Goal: Task Accomplishment & Management: Manage account settings

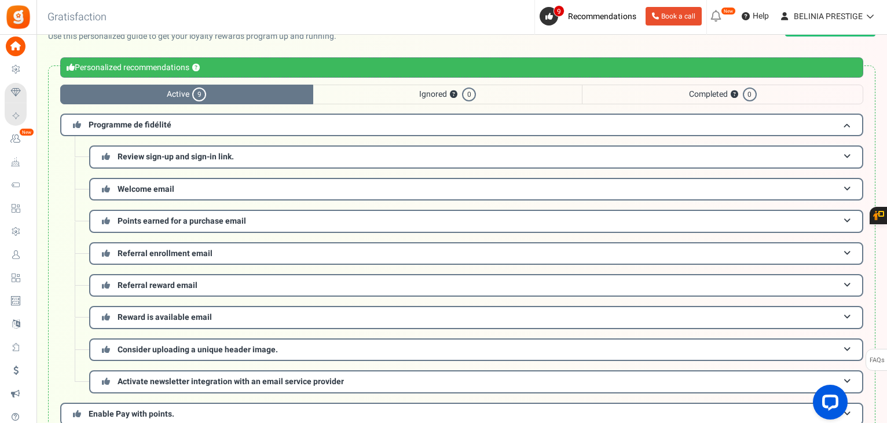
scroll to position [34, 0]
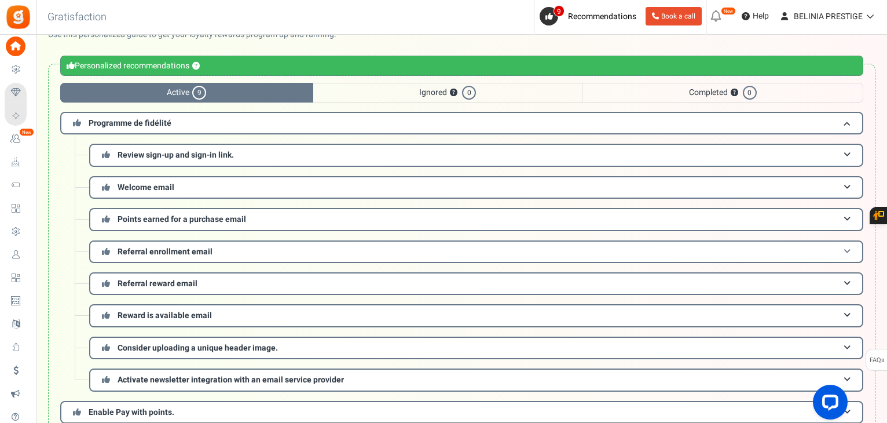
click at [177, 251] on span "Referral enrollment email" at bounding box center [165, 252] width 95 height 12
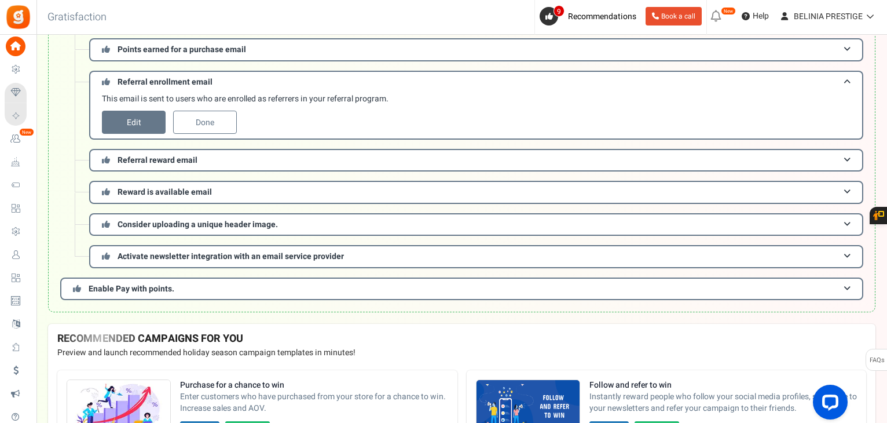
scroll to position [207, 0]
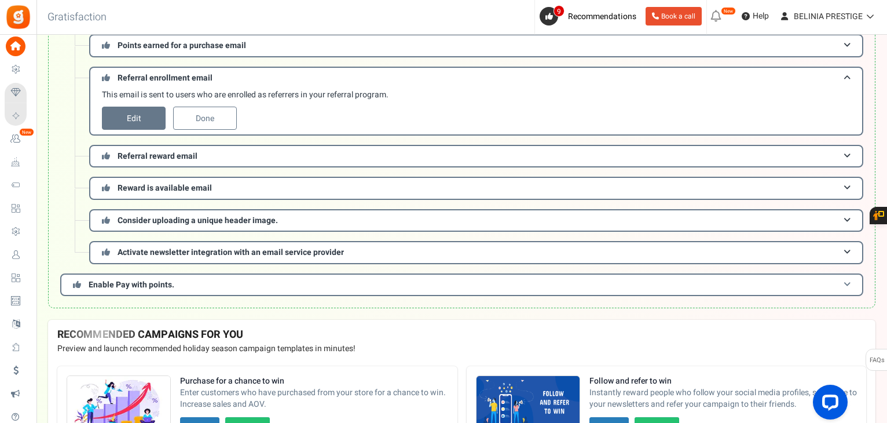
click at [185, 284] on h3 "Enable Pay with points." at bounding box center [461, 284] width 803 height 23
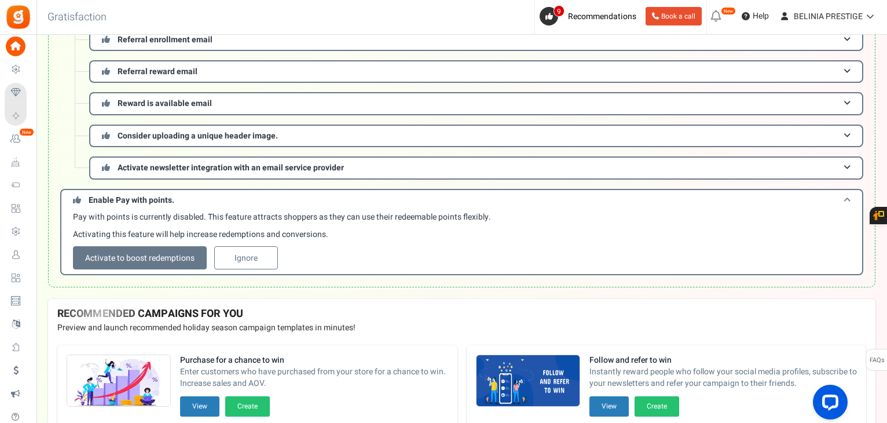
scroll to position [247, 0]
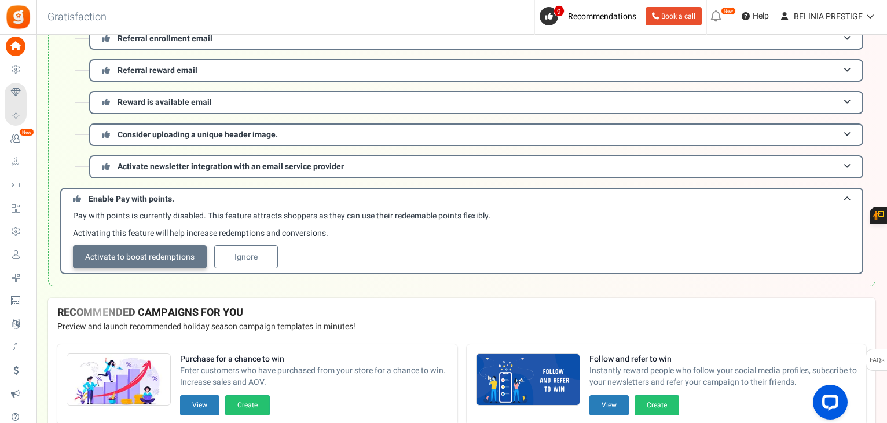
click at [158, 252] on link "Activate to boost redemptions" at bounding box center [140, 256] width 134 height 23
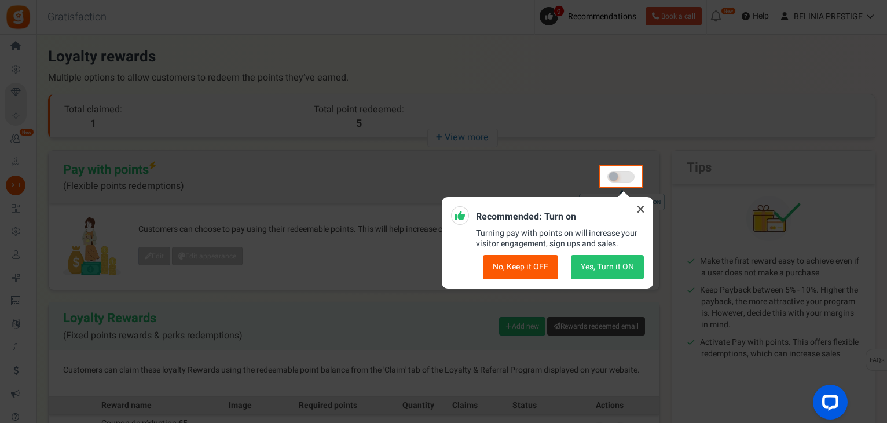
click at [609, 272] on button "Yes, Turn it ON" at bounding box center [607, 267] width 73 height 24
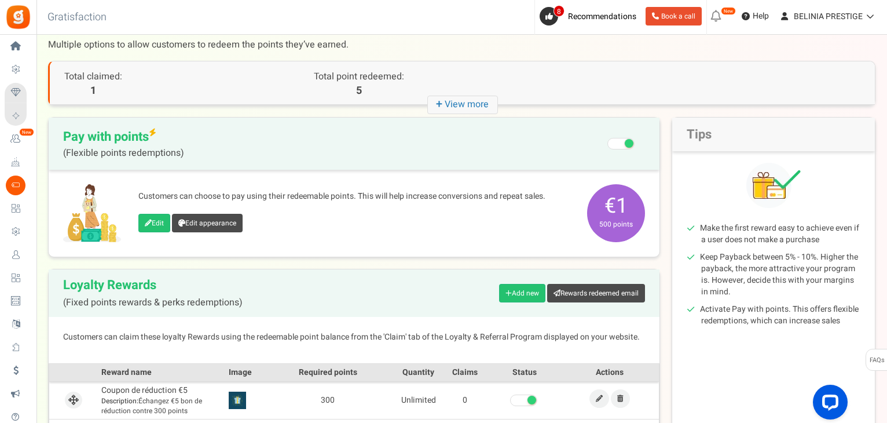
scroll to position [31, 0]
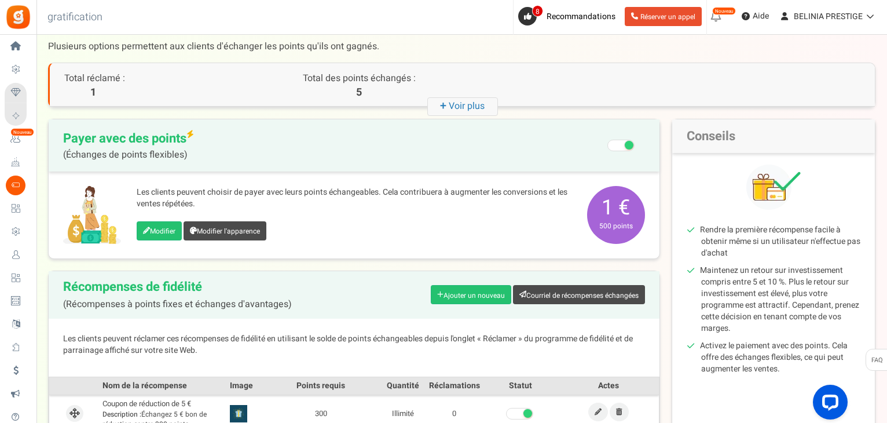
click at [393, 144] on span "Payer avec des points (Échanges de points flexibles) Recommended: Turn On Are y…" at bounding box center [354, 145] width 582 height 29
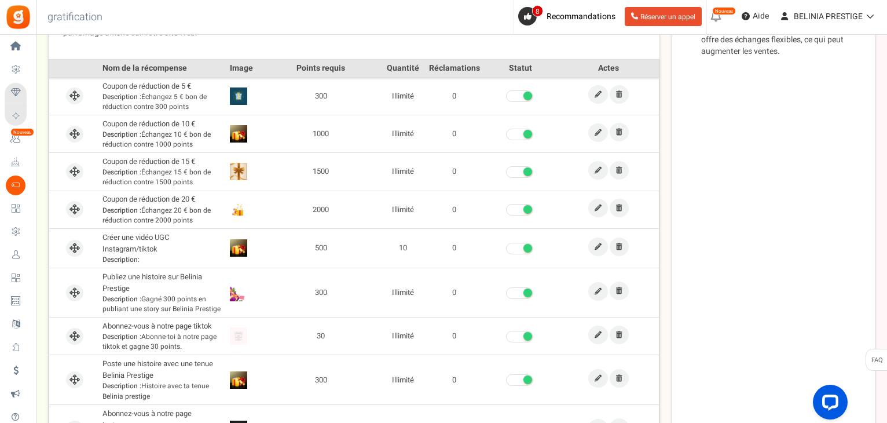
scroll to position [349, 0]
click at [602, 246] on link at bounding box center [598, 246] width 20 height 19
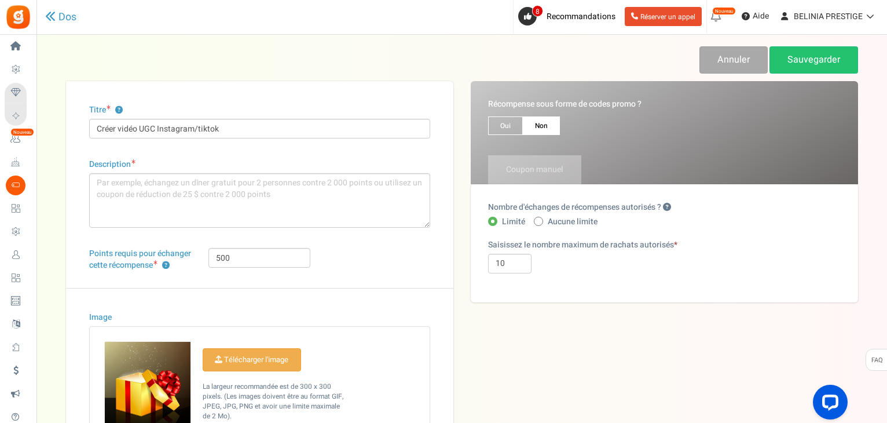
click at [54, 24] on div "Dos" at bounding box center [200, 17] width 310 height 34
click at [52, 14] on icon at bounding box center [50, 16] width 10 height 10
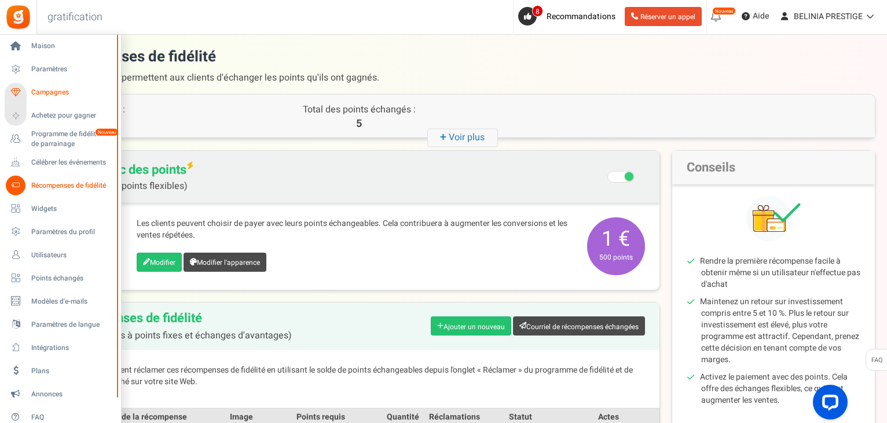
click at [45, 95] on font "Campagnes" at bounding box center [50, 92] width 38 height 10
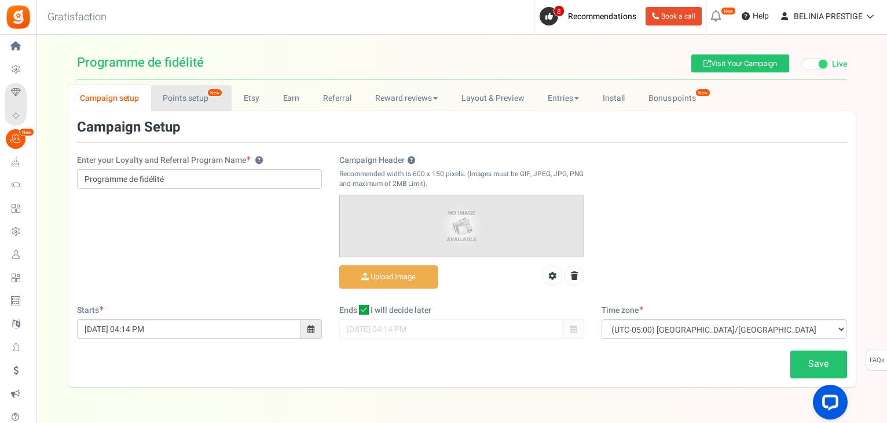
click at [186, 97] on link "Points setup New" at bounding box center [191, 98] width 81 height 26
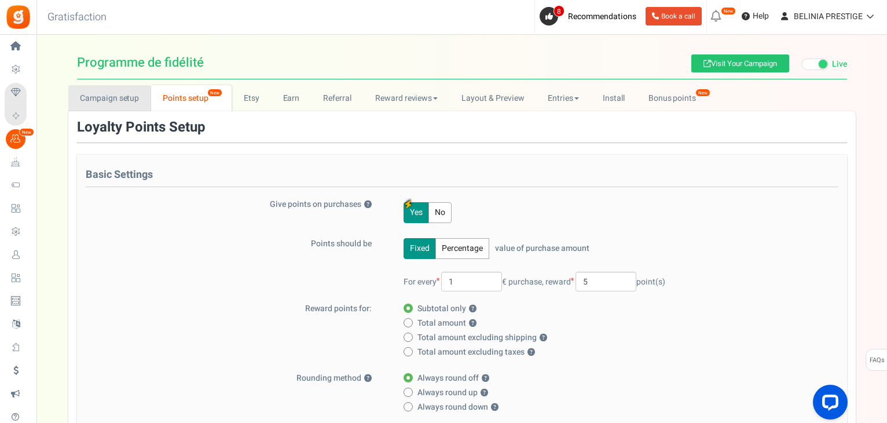
click at [82, 90] on link "Campaign setup" at bounding box center [109, 98] width 83 height 26
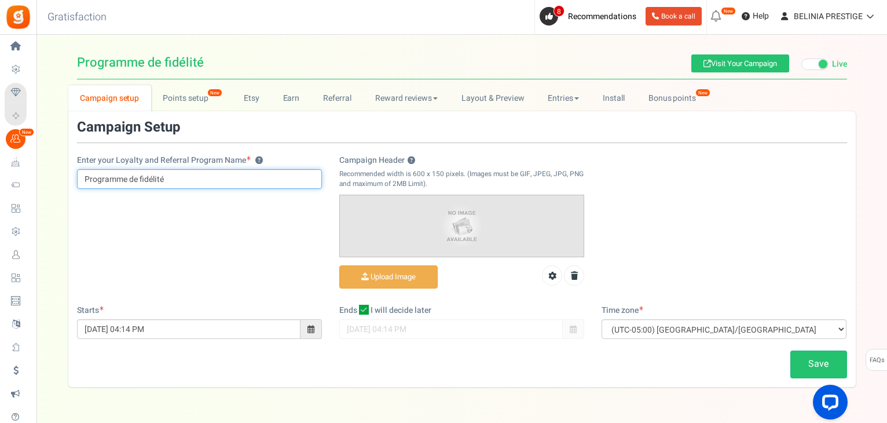
click at [180, 181] on input "Programme de fidélité" at bounding box center [199, 179] width 245 height 20
paste input "& Parrainage"
type input "Programme de fidélité & Parrainage"
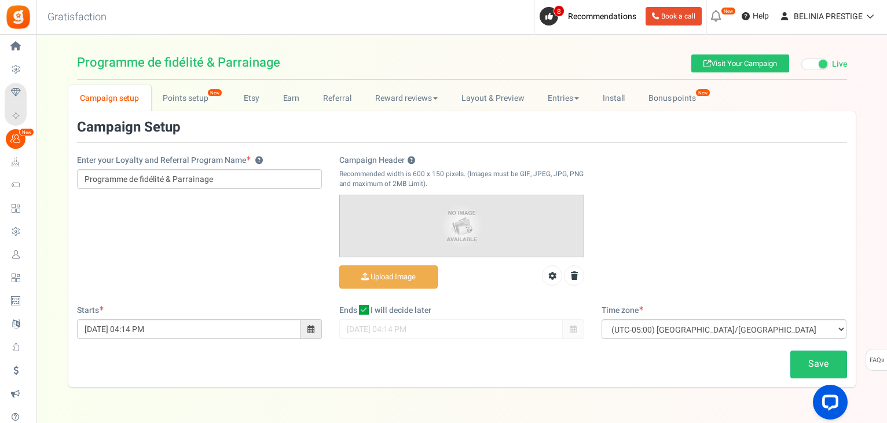
click at [452, 227] on img at bounding box center [462, 225] width 244 height 61
click at [394, 279] on input "Campaign Header ?" at bounding box center [388, 277] width 97 height 23
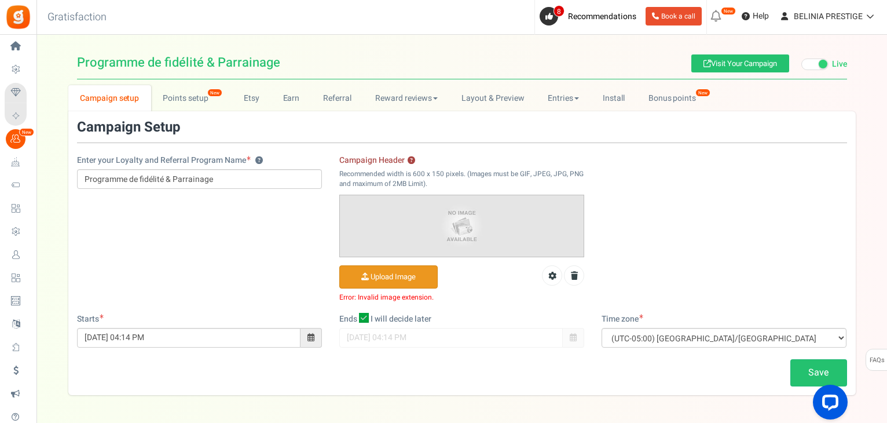
click at [378, 277] on input "Campaign Header ?" at bounding box center [388, 277] width 97 height 23
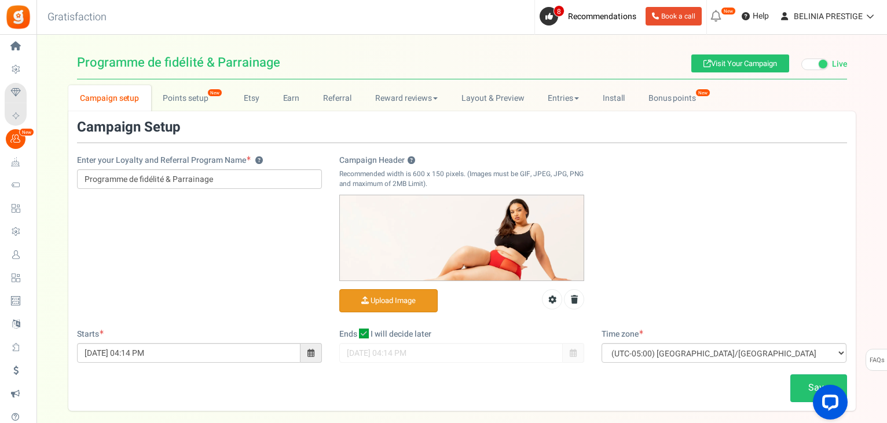
scroll to position [57, 0]
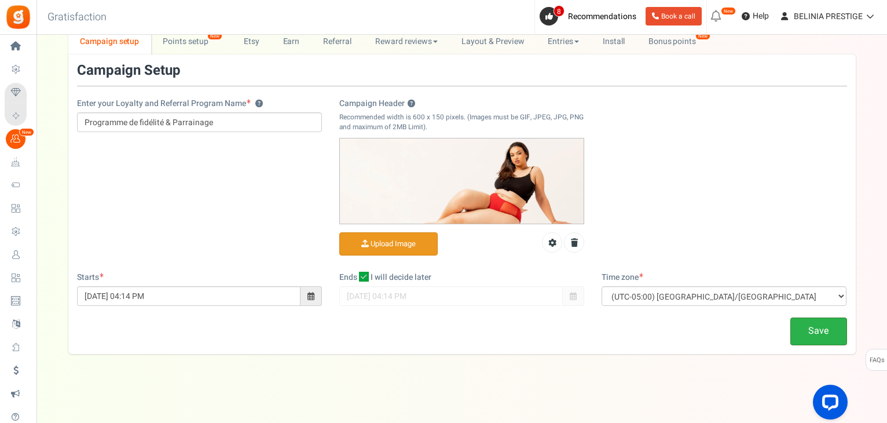
click at [795, 334] on link "Save" at bounding box center [819, 330] width 57 height 27
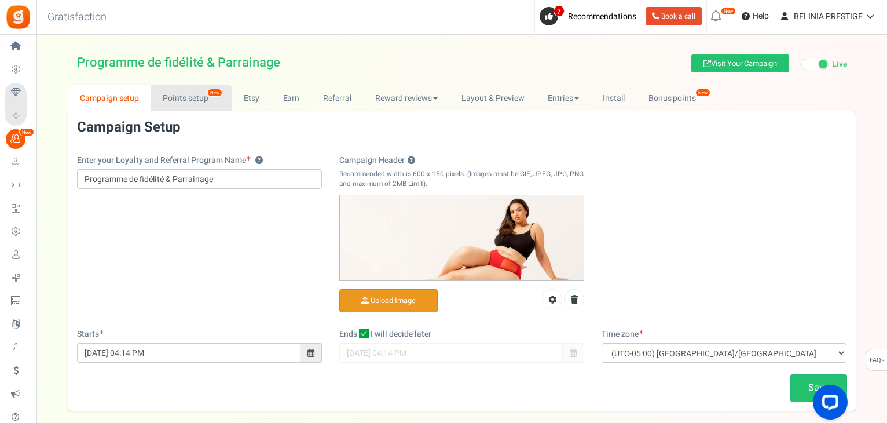
click at [197, 96] on link "Points setup New" at bounding box center [191, 98] width 81 height 26
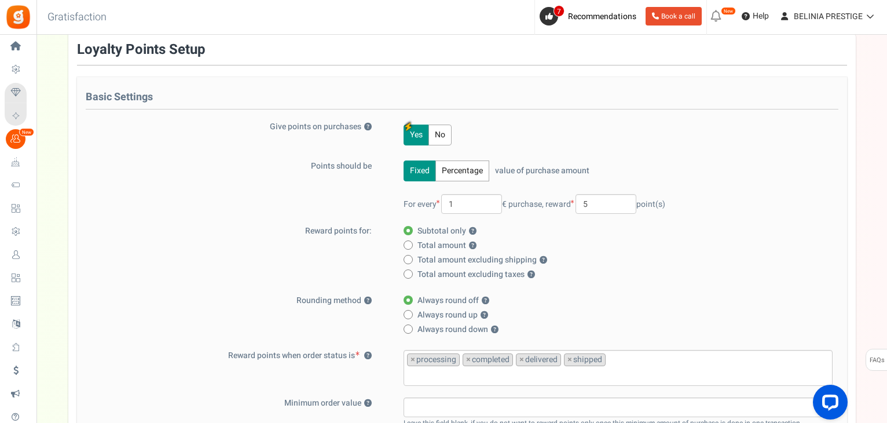
scroll to position [81, 0]
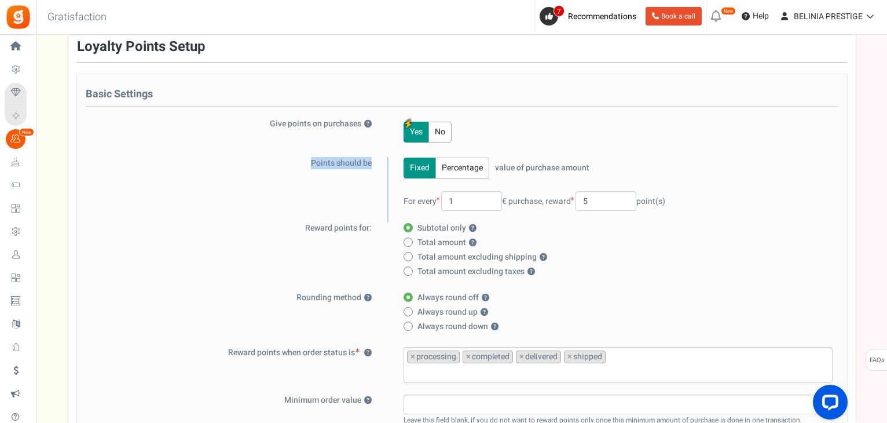
drag, startPoint x: 312, startPoint y: 162, endPoint x: 393, endPoint y: 160, distance: 80.5
click at [393, 160] on div "Points should be Fixed Percentage value of purchase amount 100 % of purchase am…" at bounding box center [462, 190] width 753 height 65
click at [357, 169] on div "Points should be Fixed Percentage value of purchase amount 100 % of purchase am…" at bounding box center [462, 190] width 753 height 65
drag, startPoint x: 495, startPoint y: 169, endPoint x: 591, endPoint y: 167, distance: 96.2
click at [591, 167] on div "Fixed Percentage value of purchase amount 100 % of purchase amount. For every 1…" at bounding box center [611, 190] width 444 height 65
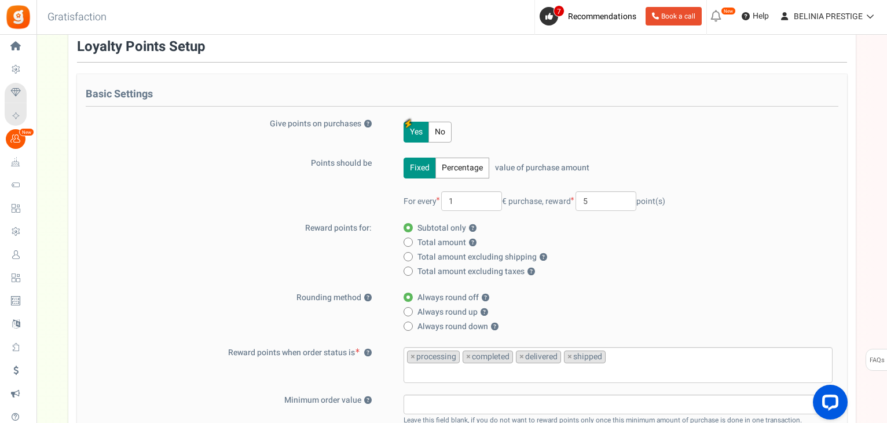
click at [591, 167] on div "Fixed Percentage value of purchase amount 100 % of purchase amount. For every 1…" at bounding box center [611, 190] width 444 height 65
drag, startPoint x: 400, startPoint y: 203, endPoint x: 439, endPoint y: 199, distance: 39.0
click at [439, 199] on div "Fixed Percentage value of purchase amount 100 % of purchase amount. For every 1…" at bounding box center [611, 190] width 444 height 65
click at [439, 199] on span at bounding box center [438, 199] width 3 height 4
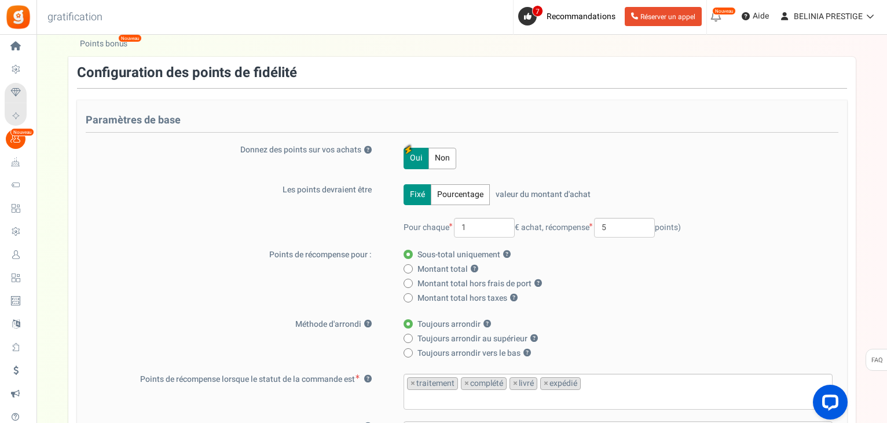
click at [250, 202] on div "Les points devraient être Fixé Pourcentage valeur du montant d'achat 100 % of p…" at bounding box center [462, 216] width 753 height 65
drag, startPoint x: 602, startPoint y: 216, endPoint x: 614, endPoint y: 223, distance: 13.5
click at [614, 223] on div "Fixé Pourcentage valeur du montant d'achat 100 % of purchase amount. Pour chaqu…" at bounding box center [611, 216] width 444 height 65
click at [614, 223] on input "5" at bounding box center [624, 228] width 61 height 20
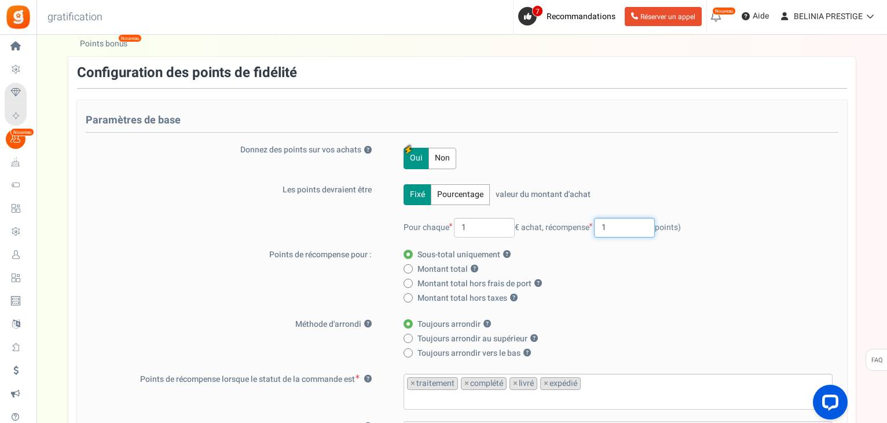
type input "1"
click at [626, 270] on label "Montant total ?" at bounding box center [615, 270] width 422 height 12
click at [411, 270] on input "Montant total ?" at bounding box center [408, 270] width 8 height 8
radio input "true"
radio input "false"
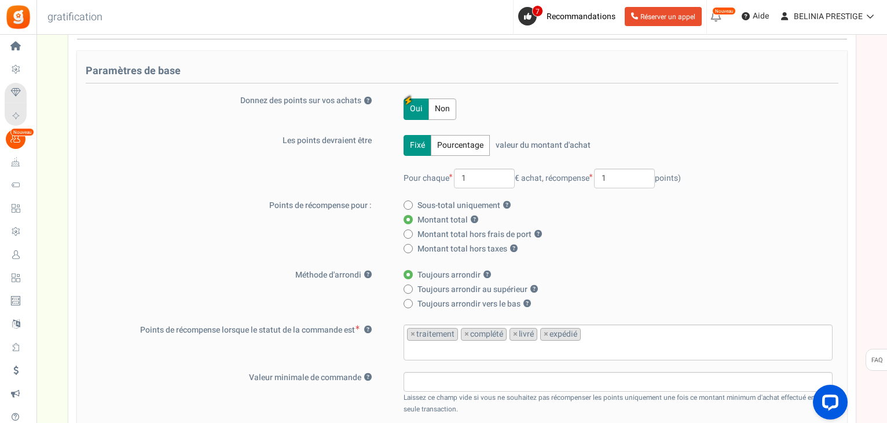
scroll to position [131, 0]
click at [410, 234] on span at bounding box center [408, 232] width 9 height 9
click at [410, 234] on input "Montant total hors frais de port ?" at bounding box center [408, 234] width 8 height 8
radio input "true"
click at [407, 215] on span at bounding box center [408, 218] width 9 height 9
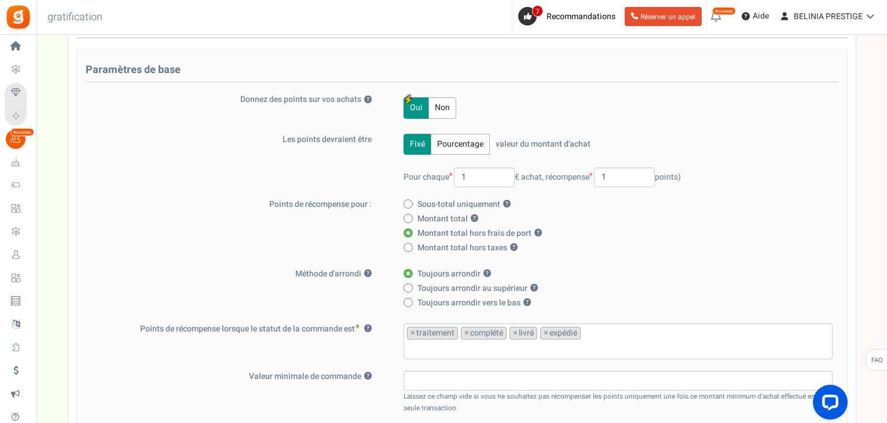
click at [407, 215] on input "Montant total ?" at bounding box center [408, 219] width 8 height 8
radio input "true"
radio input "false"
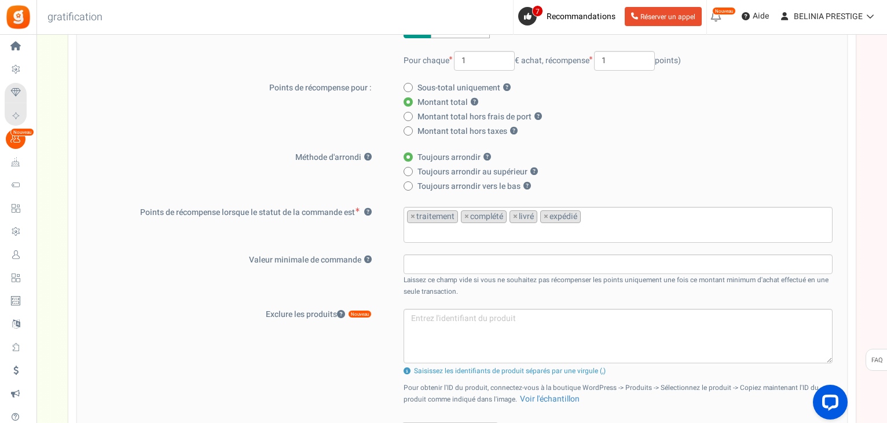
scroll to position [248, 0]
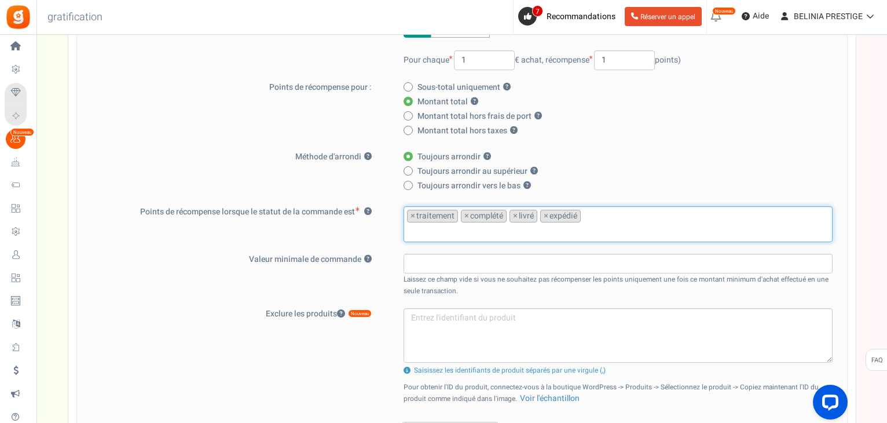
click at [602, 229] on input "search" at bounding box center [618, 231] width 422 height 13
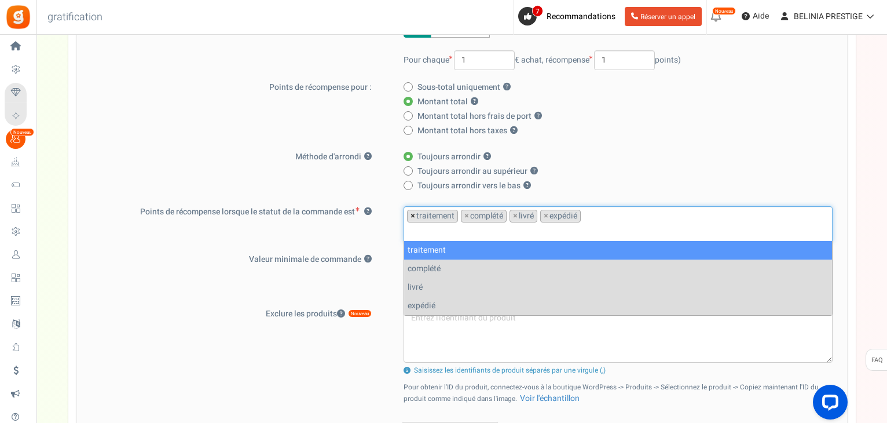
click at [412, 214] on font "×" at bounding box center [413, 216] width 5 height 12
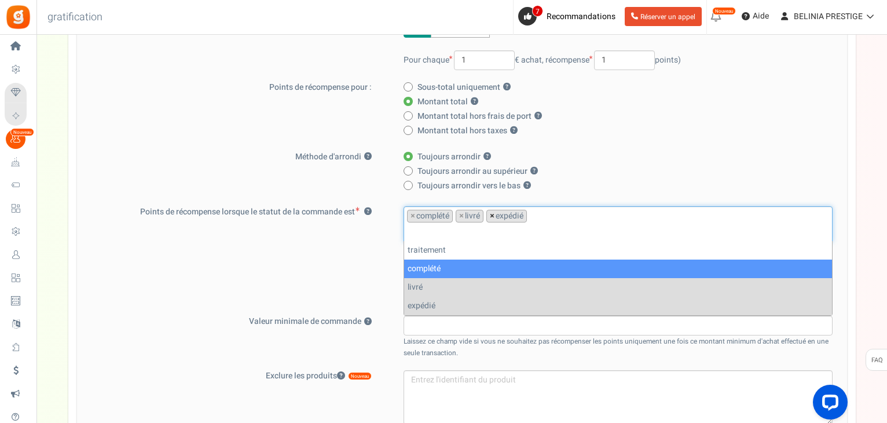
click at [490, 216] on font "×" at bounding box center [492, 216] width 5 height 12
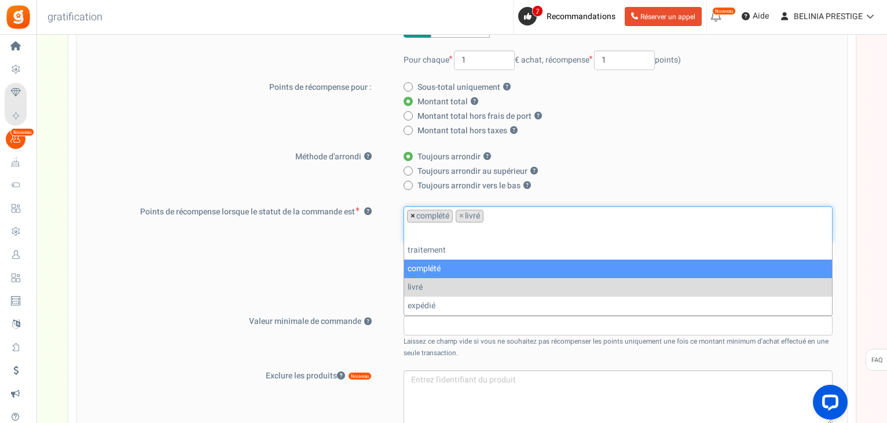
click at [412, 215] on font "×" at bounding box center [413, 216] width 5 height 12
select select "delivered"
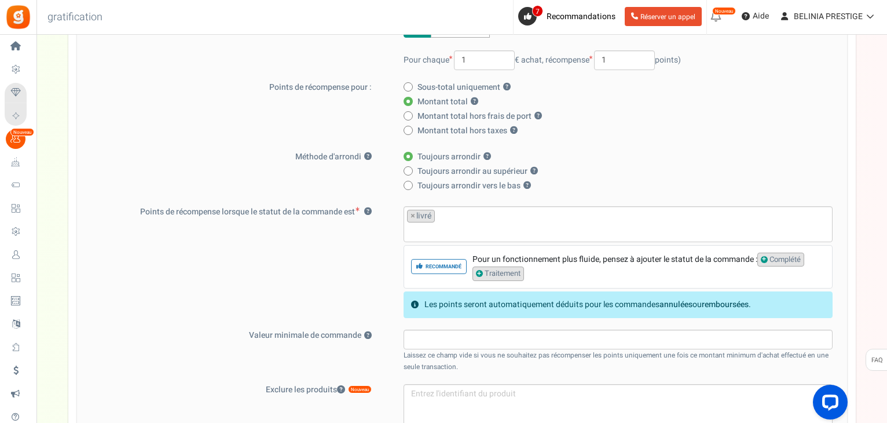
click at [338, 238] on div "Points de récompense lorsque le statut de la commande est ? traitement complété…" at bounding box center [462, 262] width 753 height 112
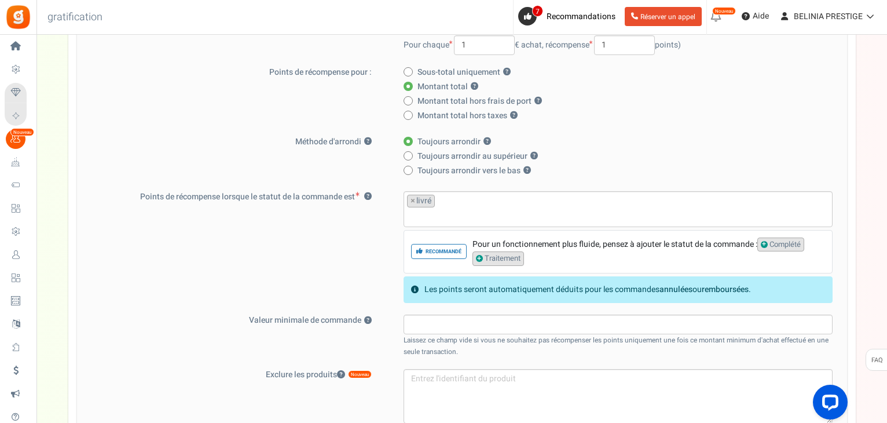
scroll to position [264, 0]
click at [477, 255] on span "Traitement" at bounding box center [499, 257] width 52 height 14
click at [772, 241] on font "Complété" at bounding box center [785, 242] width 31 height 11
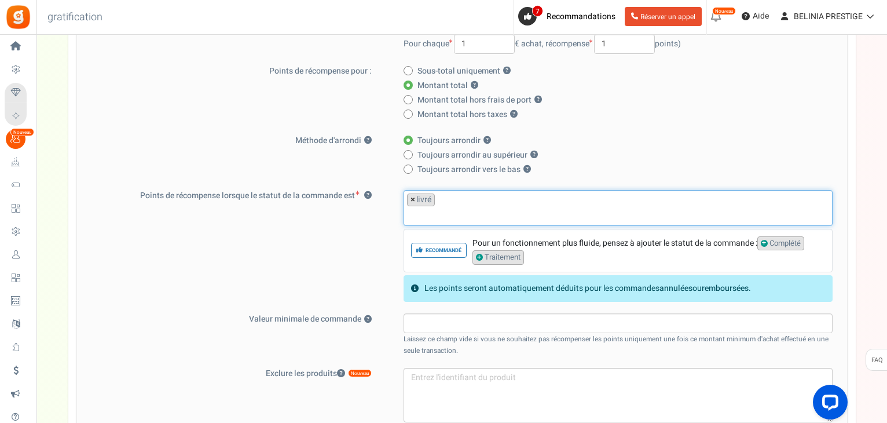
click at [414, 198] on font "×" at bounding box center [413, 199] width 5 height 12
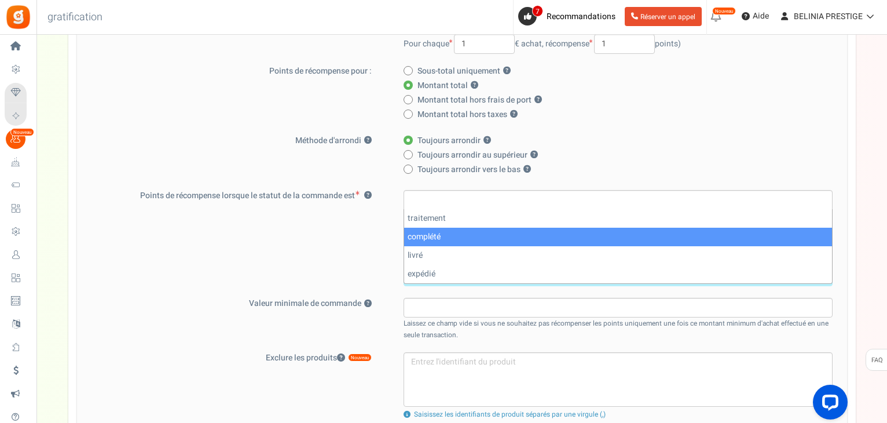
select select "completed"
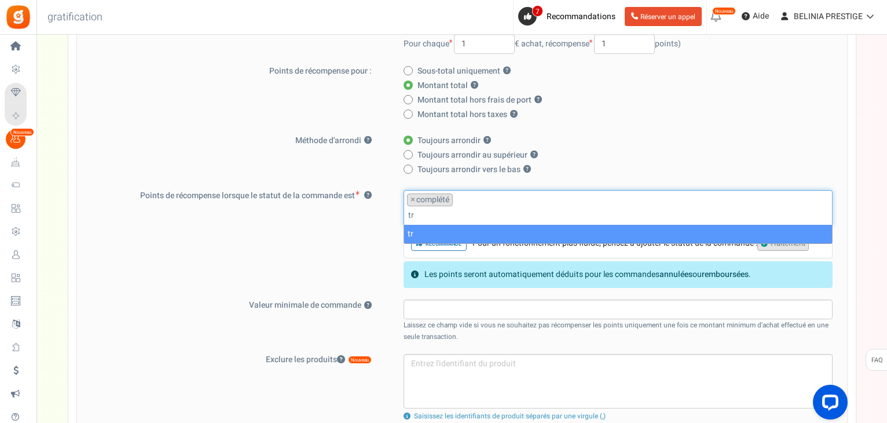
type input "t"
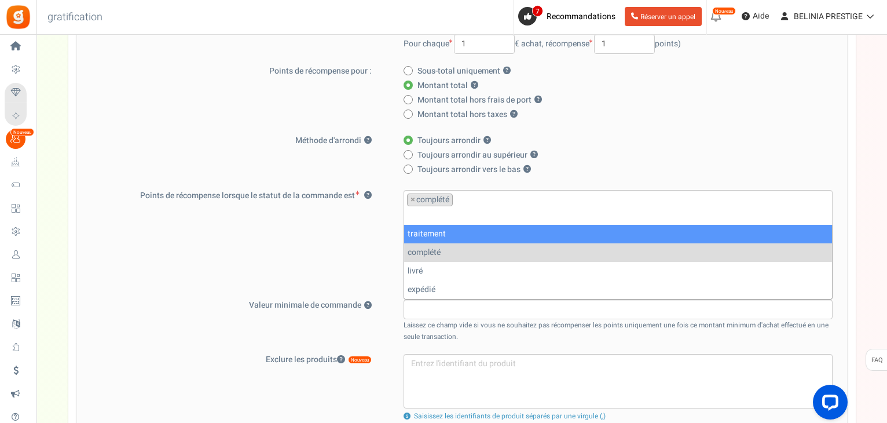
select select "processing"
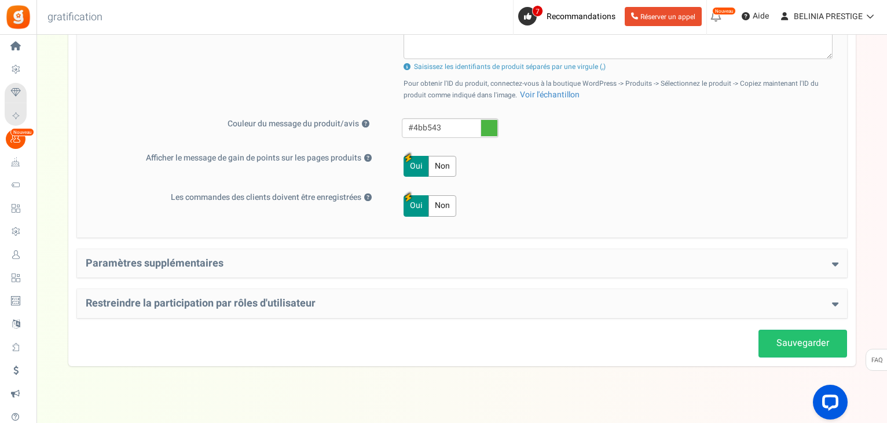
scroll to position [564, 0]
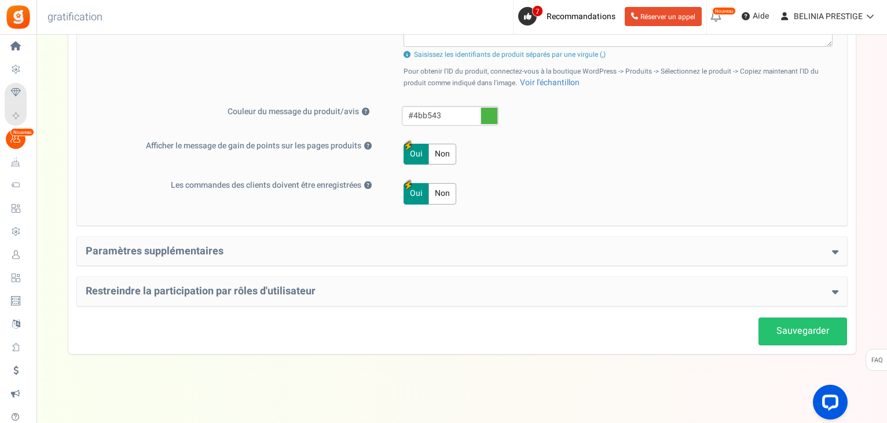
click at [384, 246] on h4 "Paramètres supplémentaires" at bounding box center [462, 252] width 753 height 12
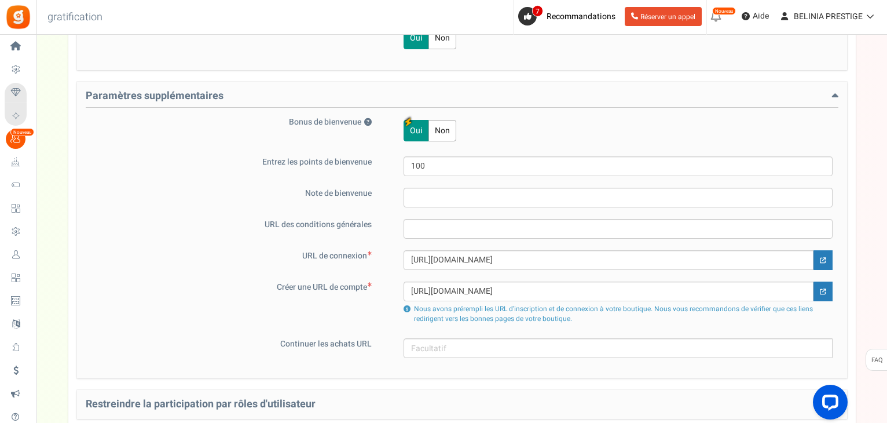
scroll to position [721, 0]
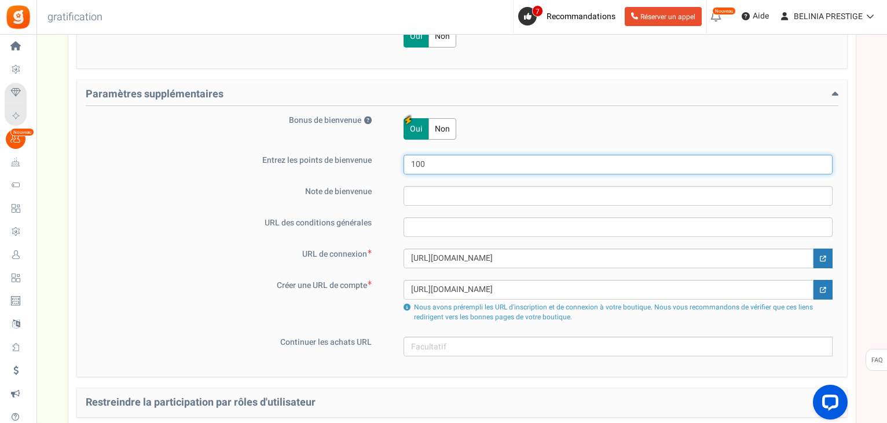
drag, startPoint x: 431, startPoint y: 153, endPoint x: 393, endPoint y: 158, distance: 37.9
click at [393, 158] on div "100" at bounding box center [611, 165] width 444 height 20
type input "50"
click at [498, 112] on div "Paramètres supplémentaires Bonus de bienvenue ? Oui Non Entrez les points de bi…" at bounding box center [462, 228] width 770 height 297
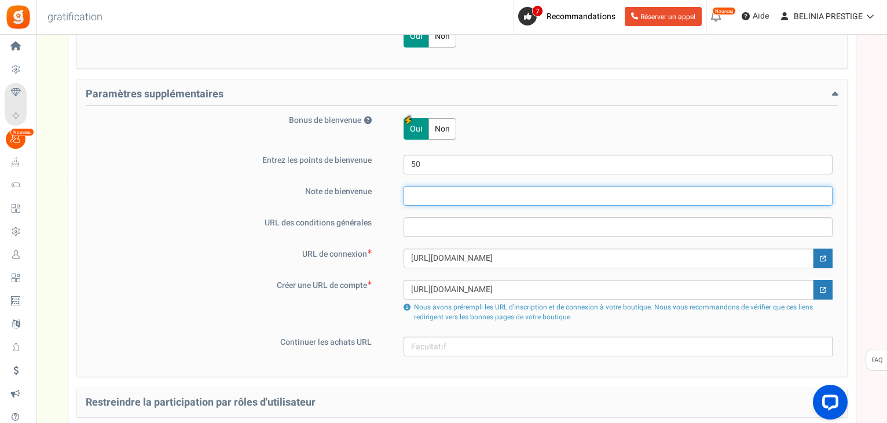
click at [434, 195] on input "text" at bounding box center [618, 196] width 429 height 20
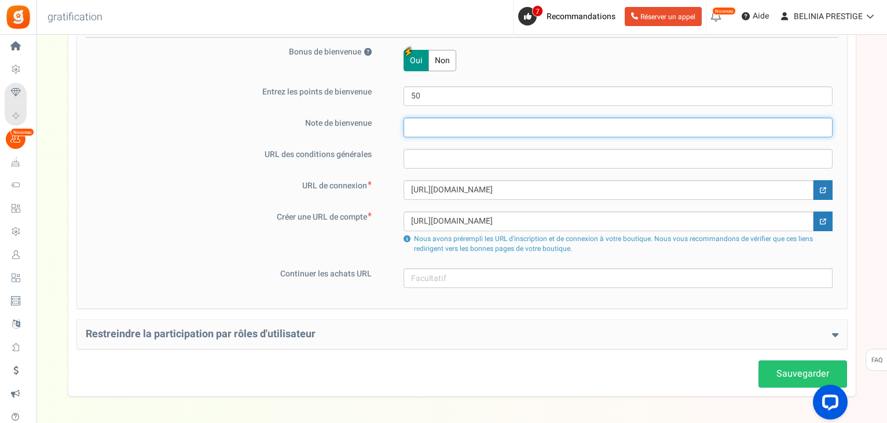
scroll to position [792, 0]
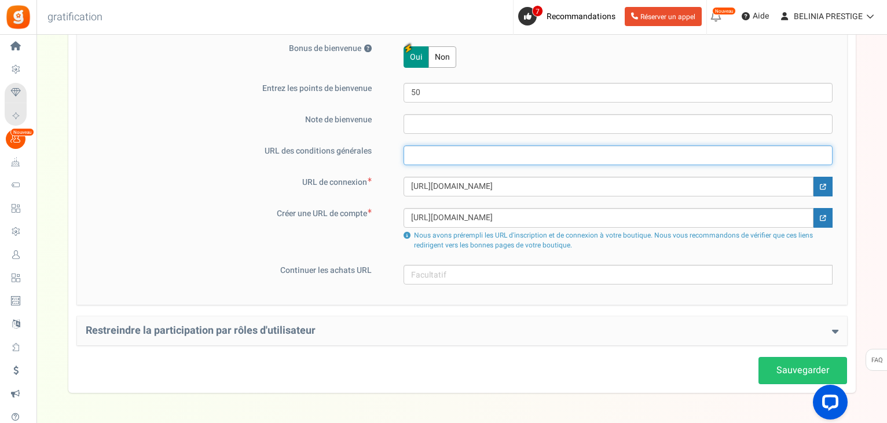
click at [433, 159] on input "text" at bounding box center [618, 155] width 429 height 20
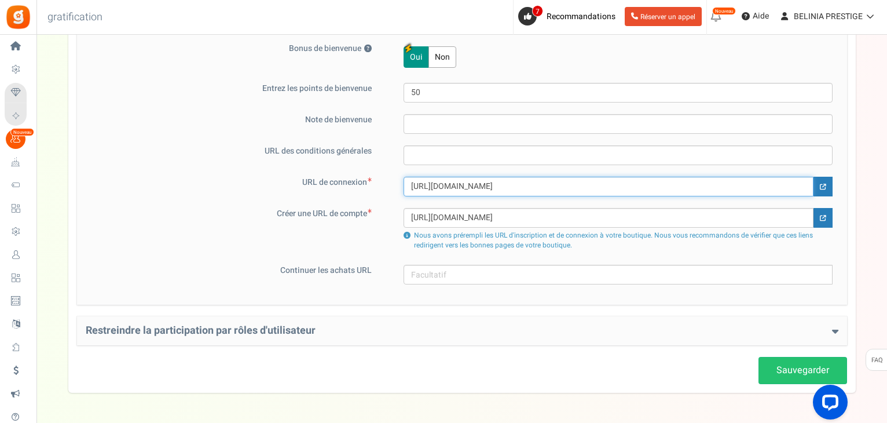
drag, startPoint x: 411, startPoint y: 185, endPoint x: 596, endPoint y: 197, distance: 185.1
click at [596, 197] on div "URL de connexion [URL][DOMAIN_NAME] Créer une URL de compte [URL][DOMAIN_NAME] …" at bounding box center [462, 215] width 753 height 76
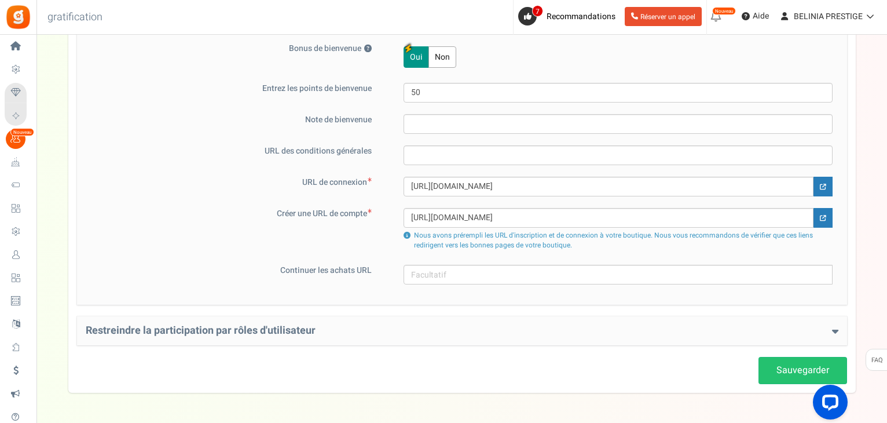
click at [596, 197] on div "URL de connexion [URL][DOMAIN_NAME] Créer une URL de compte [URL][DOMAIN_NAME] …" at bounding box center [462, 215] width 753 height 76
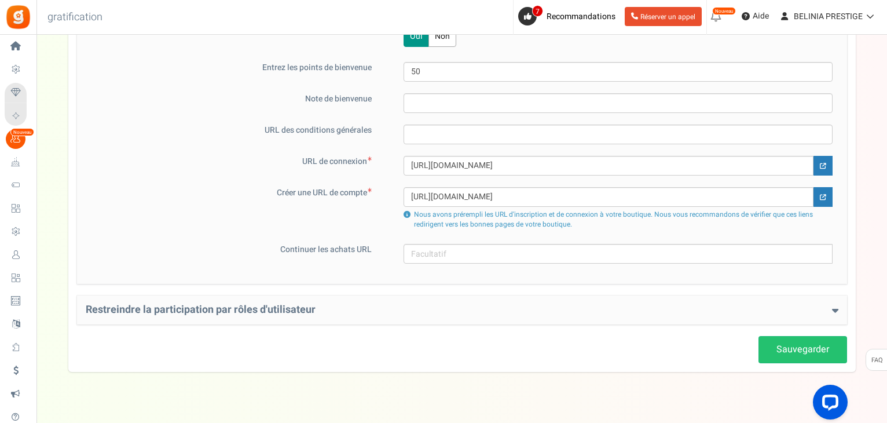
scroll to position [822, 0]
